Goal: Task Accomplishment & Management: Manage account settings

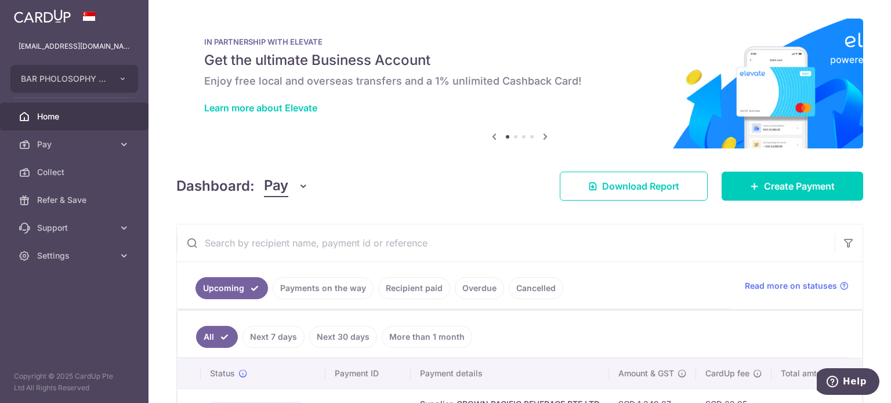
scroll to position [130, 0]
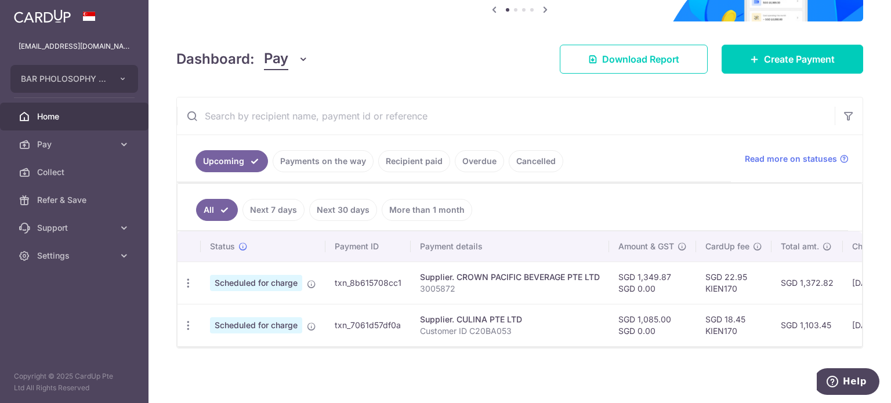
click at [342, 167] on link "Payments on the way" at bounding box center [323, 161] width 101 height 22
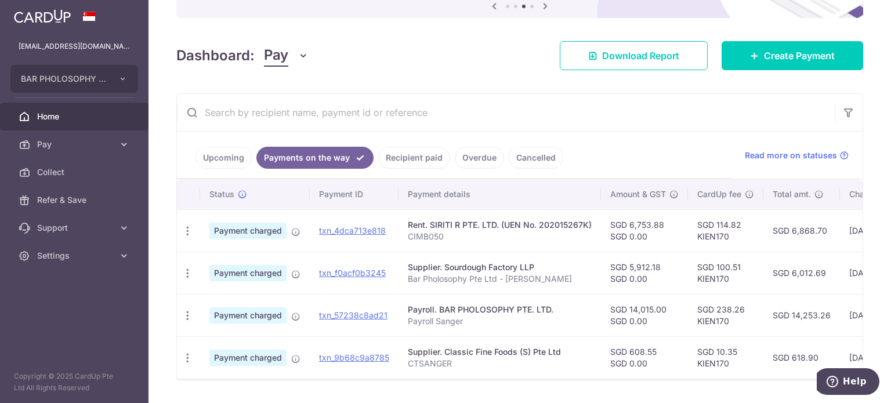
click at [462, 49] on div "Dashboard: Pay Pay Collect Download Report Create Payment" at bounding box center [519, 54] width 686 height 34
click at [107, 259] on span "Settings" at bounding box center [75, 256] width 77 height 12
click at [63, 315] on span "Logout" at bounding box center [75, 312] width 77 height 12
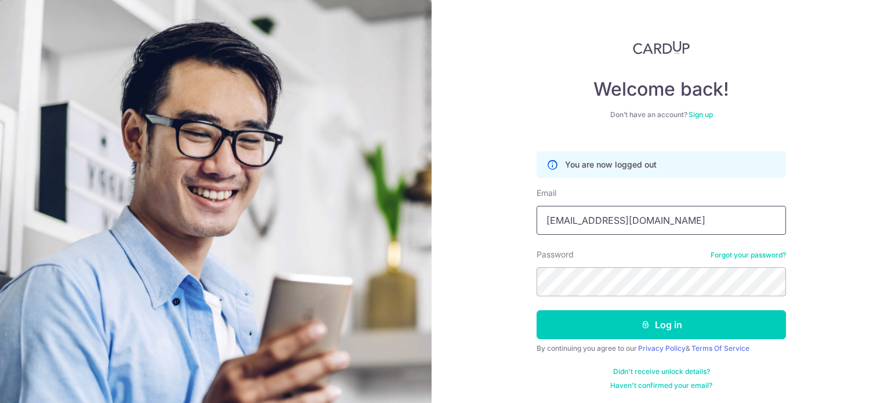
click at [659, 215] on input "[EMAIL_ADDRESS][DOMAIN_NAME]" at bounding box center [660, 220] width 249 height 29
type input "[EMAIL_ADDRESS][DOMAIN_NAME]"
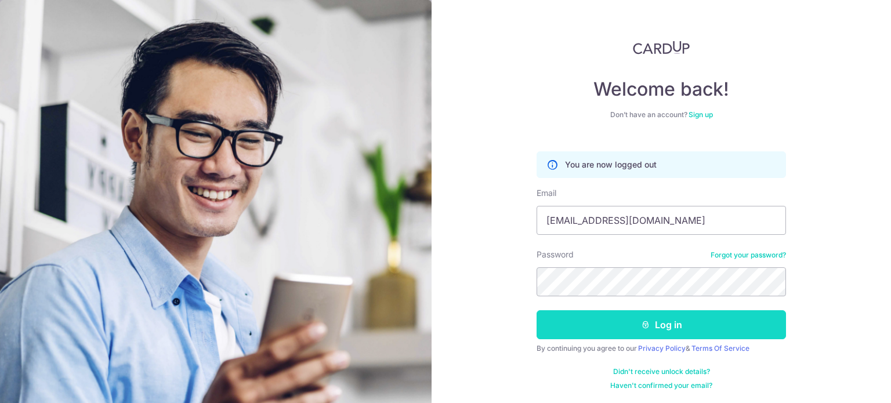
click at [660, 331] on button "Log in" at bounding box center [660, 324] width 249 height 29
